Goal: Obtain resource: Obtain resource

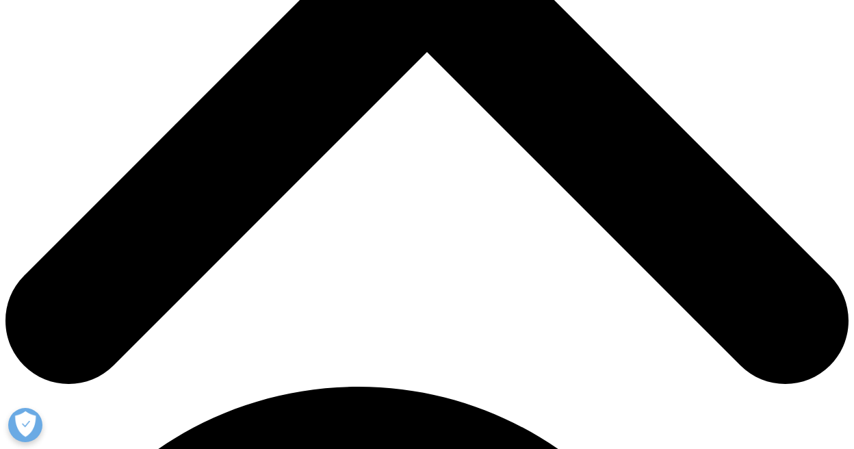
scroll to position [229, 807]
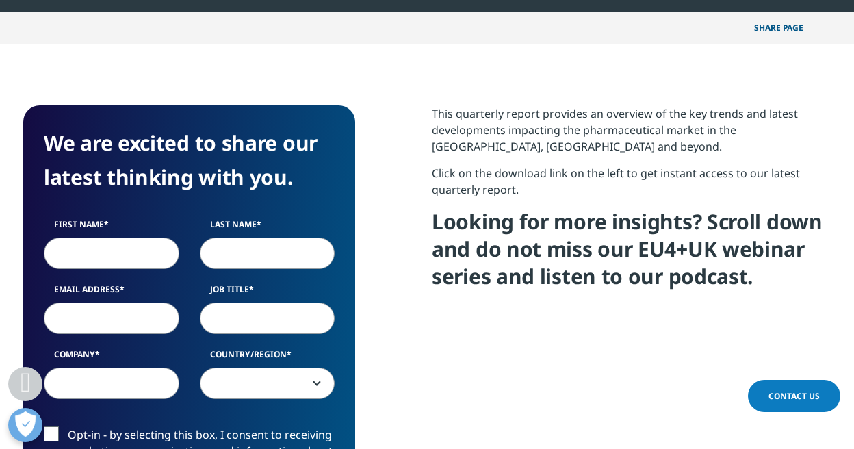
scroll to position [479, 0]
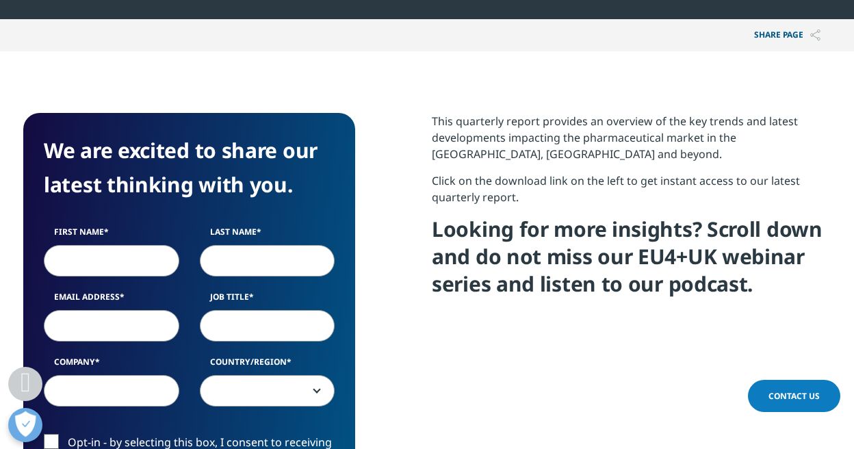
click at [138, 264] on input "First Name" at bounding box center [111, 259] width 135 height 31
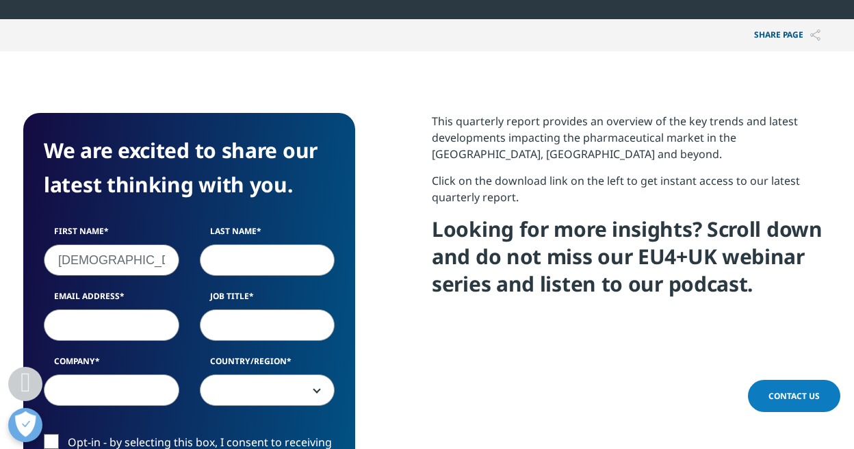
type input "[DEMOGRAPHIC_DATA]"
type input "[PERSON_NAME]"
type input "[EMAIL_ADDRESS][PERSON_NAME][DOMAIN_NAME]"
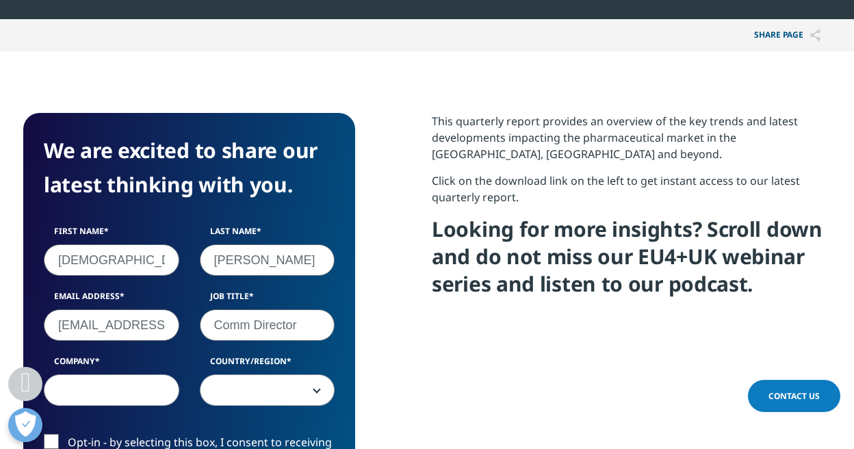
type input "Comm Director"
click at [96, 398] on input "Company" at bounding box center [111, 389] width 135 height 31
type input "GSK"
click at [287, 388] on span at bounding box center [267, 390] width 134 height 31
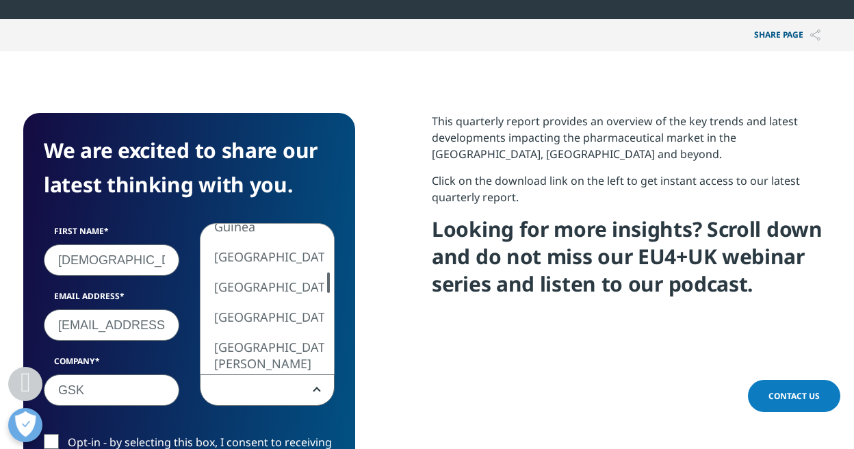
click at [328, 283] on div at bounding box center [328, 282] width 11 height 21
select select "[GEOGRAPHIC_DATA]"
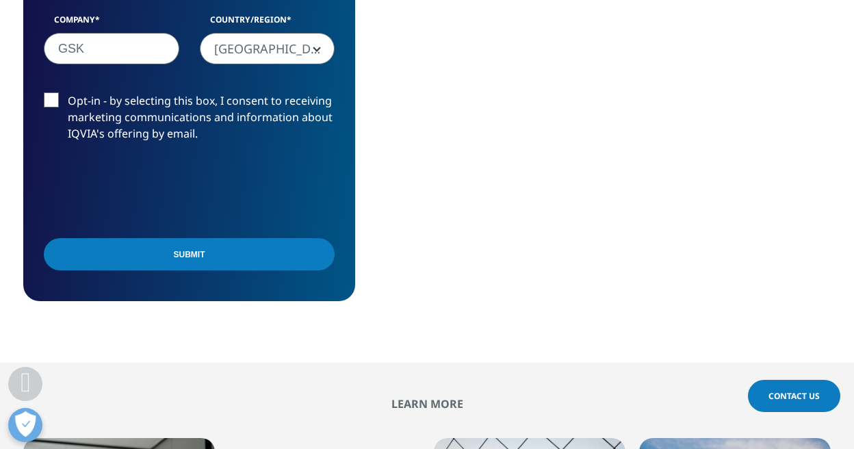
scroll to position [821, 0]
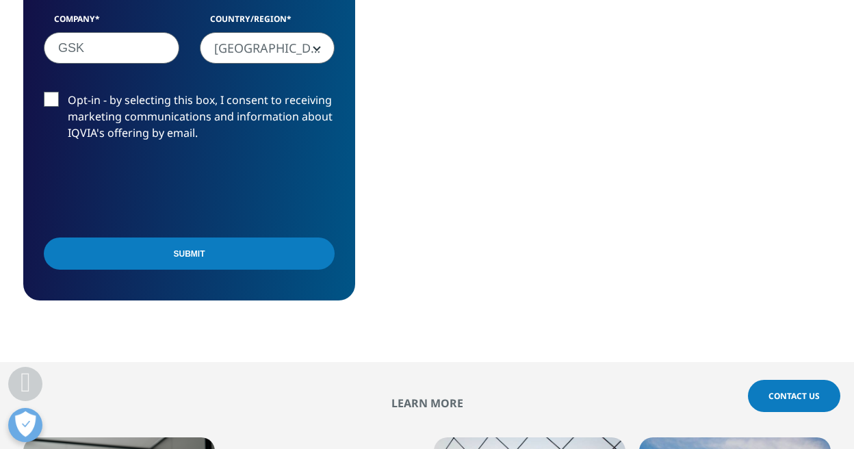
click at [237, 259] on input "Submit" at bounding box center [189, 253] width 291 height 32
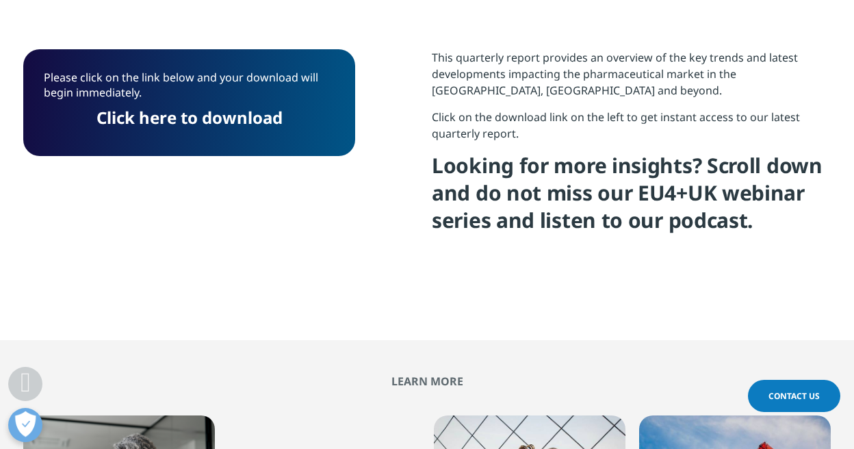
scroll to position [476, 0]
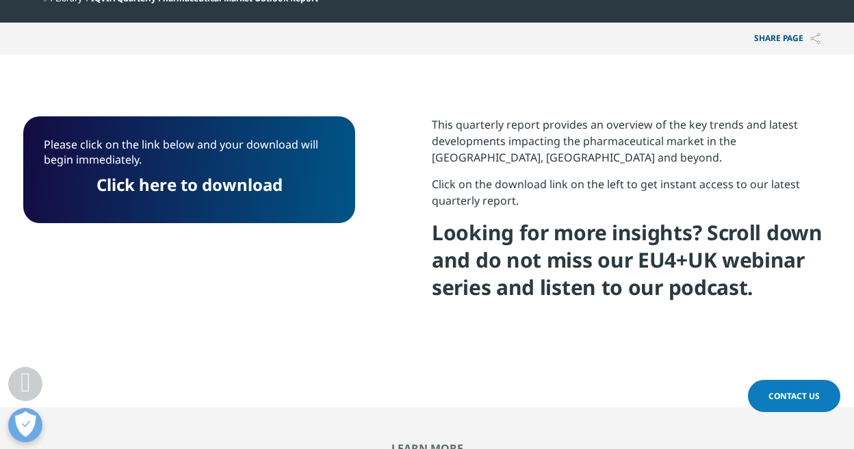
drag, startPoint x: 187, startPoint y: 189, endPoint x: 304, endPoint y: 287, distance: 152.5
click at [187, 189] on link "Click here to download" at bounding box center [189, 184] width 186 height 23
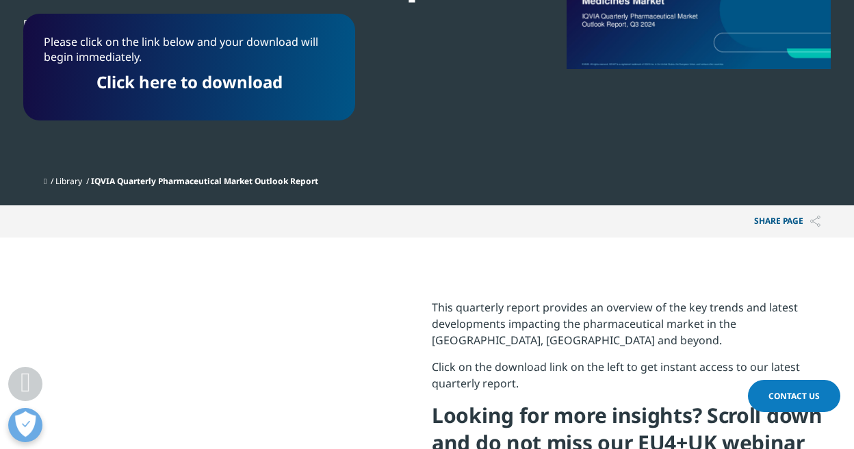
scroll to position [202, 0]
